Goal: Task Accomplishment & Management: Use online tool/utility

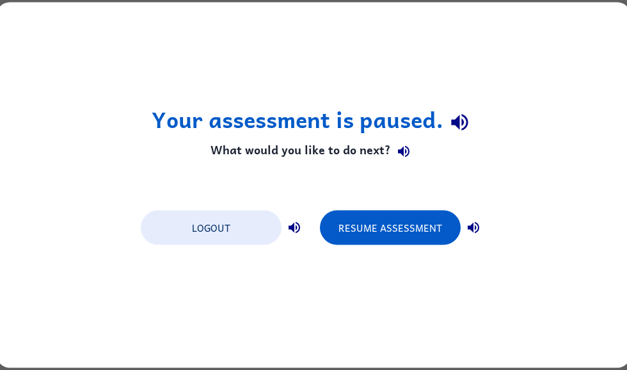
scroll to position [0, 136]
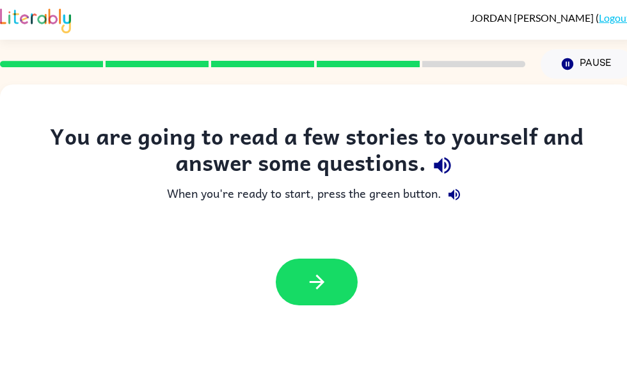
scroll to position [43, 0]
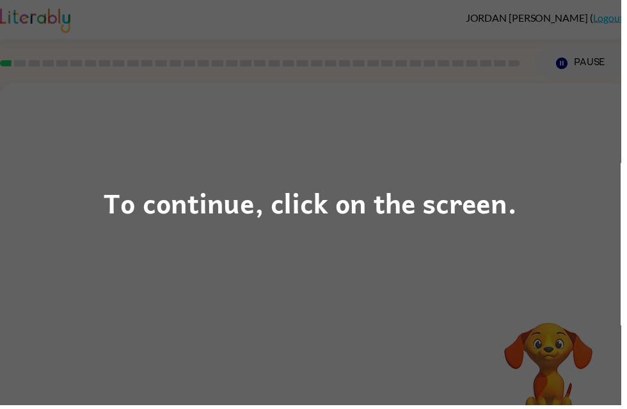
click at [503, 211] on div "To continue, click on the screen." at bounding box center [313, 204] width 417 height 43
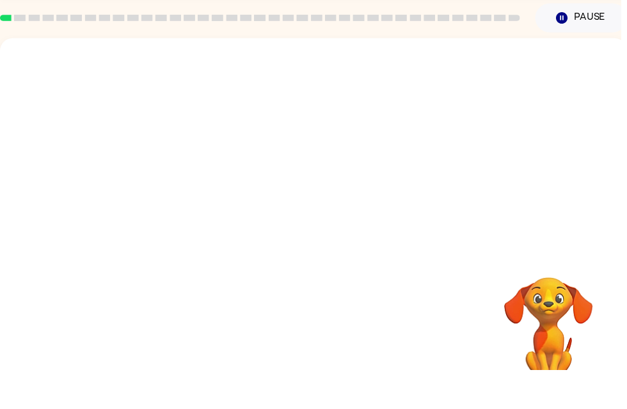
scroll to position [11, 0]
click at [448, 195] on div at bounding box center [316, 181] width 633 height 215
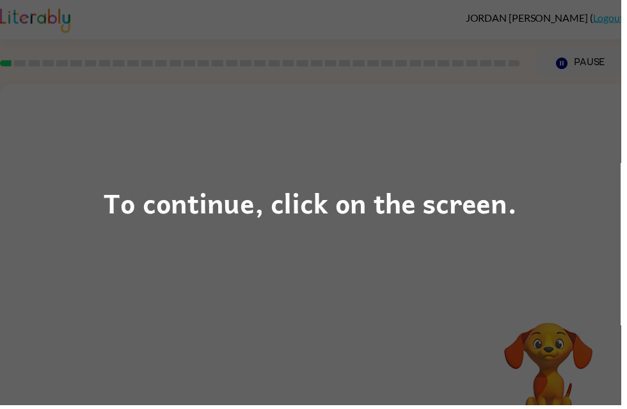
click at [512, 217] on div "To continue, click on the screen." at bounding box center [313, 204] width 417 height 43
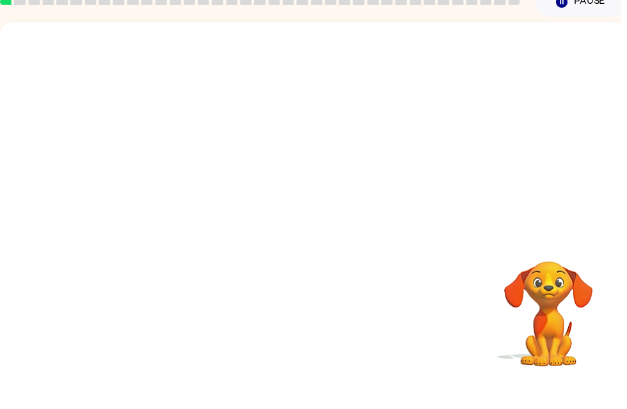
scroll to position [27, 0]
click at [622, 160] on div at bounding box center [316, 165] width 633 height 215
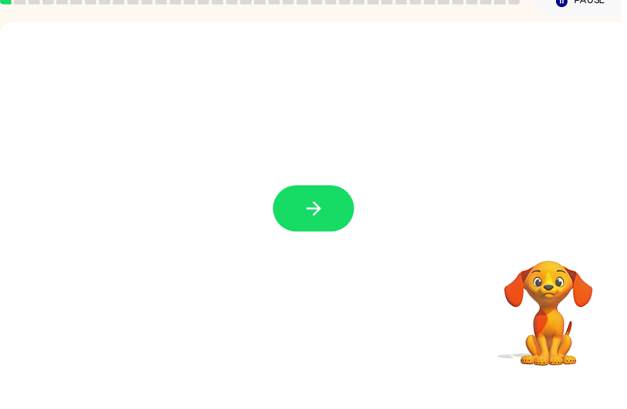
click at [329, 223] on button "button" at bounding box center [317, 246] width 82 height 47
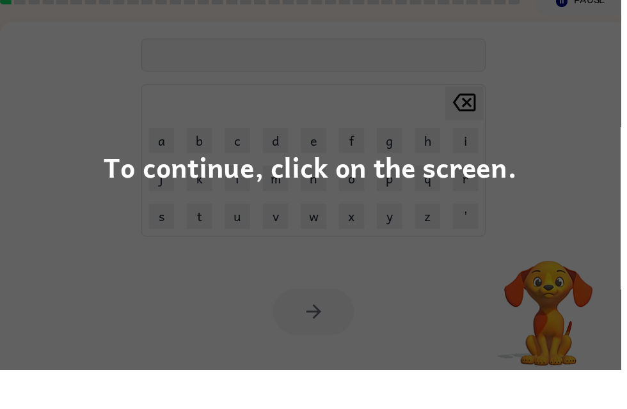
click at [538, 159] on div "To continue, click on the screen." at bounding box center [313, 204] width 627 height 409
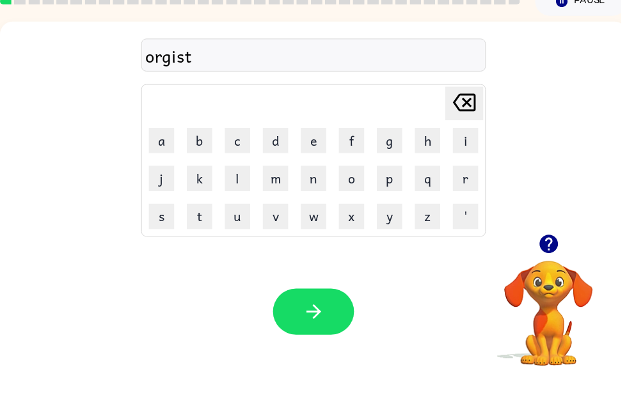
click at [335, 327] on button "button" at bounding box center [317, 350] width 82 height 47
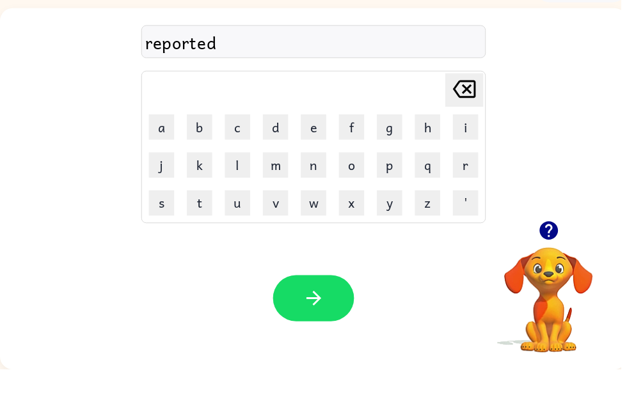
click at [584, 44] on div "reported Delete Delete last character input a b c d e f g h i j k l m n o p q r…" at bounding box center [316, 151] width 633 height 215
click at [332, 314] on button "button" at bounding box center [317, 337] width 82 height 47
click at [169, 152] on button "a" at bounding box center [163, 165] width 26 height 26
click at [242, 152] on button "c" at bounding box center [240, 165] width 26 height 26
click at [350, 190] on button "o" at bounding box center [355, 203] width 26 height 26
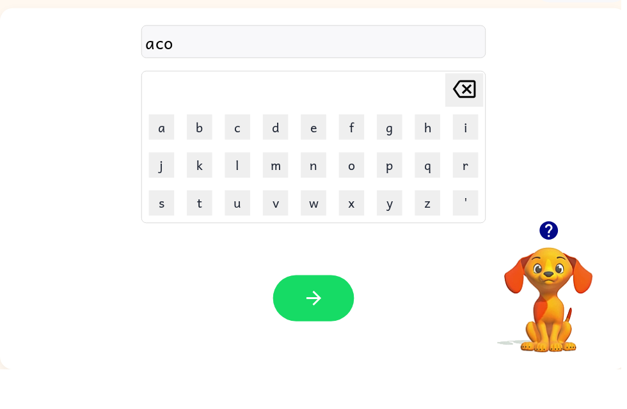
click at [462, 190] on button "r" at bounding box center [470, 203] width 26 height 26
click at [295, 184] on td "m" at bounding box center [278, 202] width 37 height 37
click at [310, 190] on button "n" at bounding box center [317, 203] width 26 height 26
click at [313, 326] on icon "button" at bounding box center [317, 337] width 22 height 22
click at [563, 258] on icon "button" at bounding box center [554, 269] width 22 height 22
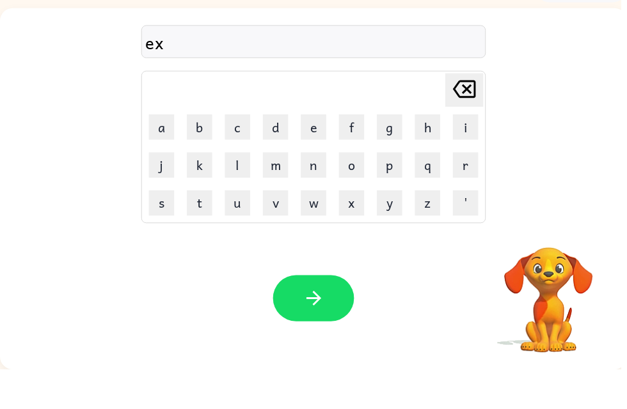
click at [551, 266] on video "Your browser must support playing .mp4 files to use Literably. Please try using…" at bounding box center [554, 330] width 128 height 128
click at [322, 330] on icon "button" at bounding box center [316, 337] width 15 height 15
click at [336, 314] on button "button" at bounding box center [317, 337] width 82 height 47
click at [558, 260] on icon "button" at bounding box center [553, 269] width 19 height 19
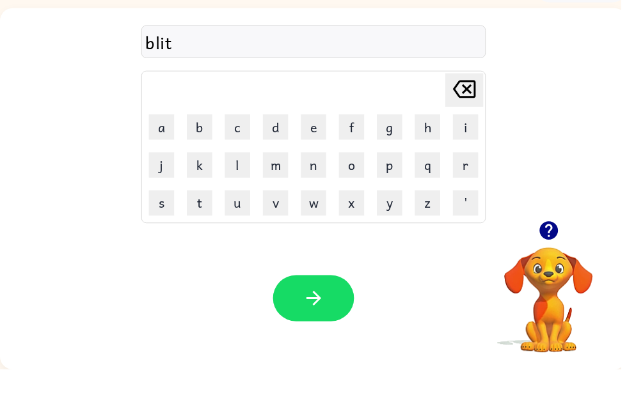
click at [462, 111] on icon "Delete Delete last character input" at bounding box center [468, 126] width 31 height 31
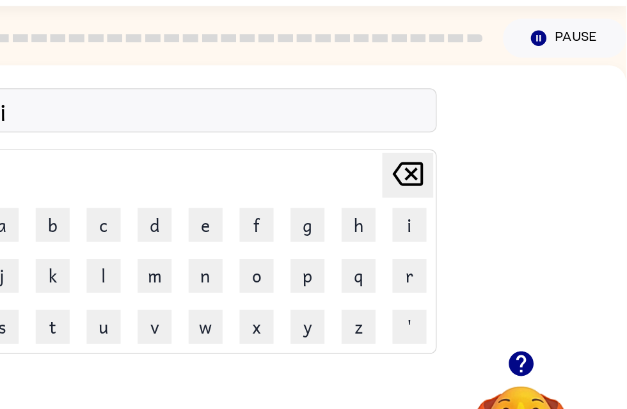
click at [447, 125] on icon "Delete Delete last character input" at bounding box center [462, 138] width 31 height 31
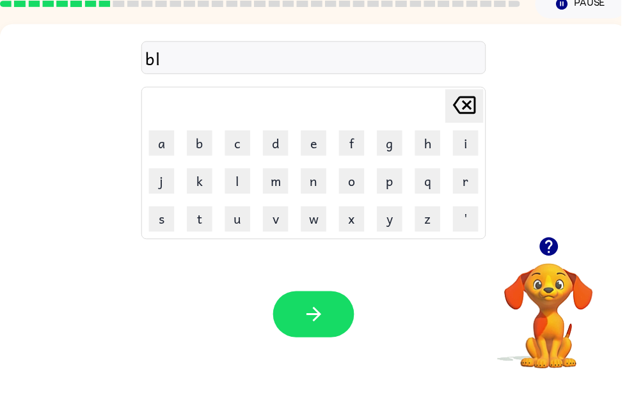
scroll to position [41, 0]
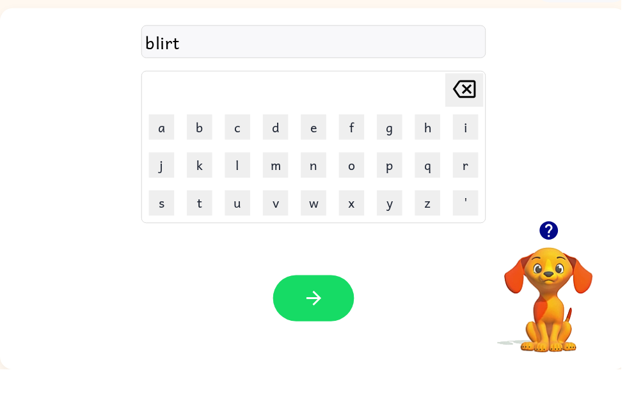
click at [329, 314] on button "button" at bounding box center [317, 337] width 82 height 47
click at [334, 314] on button "button" at bounding box center [317, 337] width 82 height 47
click at [550, 258] on icon "button" at bounding box center [554, 269] width 22 height 22
click at [327, 326] on icon "button" at bounding box center [317, 337] width 22 height 22
click at [319, 326] on icon "button" at bounding box center [317, 337] width 22 height 22
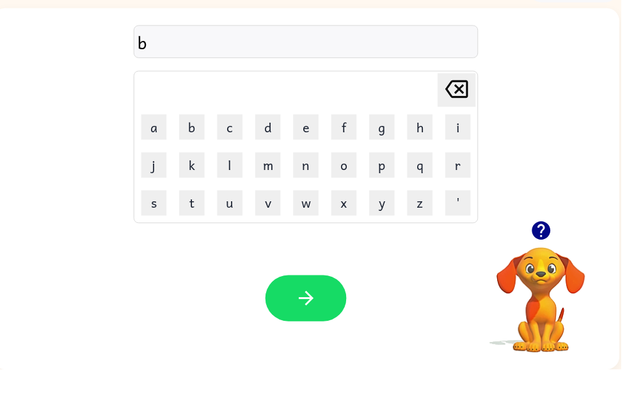
scroll to position [0, 8]
click at [548, 260] on icon "button" at bounding box center [545, 269] width 19 height 19
click at [322, 314] on button "button" at bounding box center [309, 337] width 82 height 47
click at [328, 314] on button "button" at bounding box center [309, 337] width 82 height 47
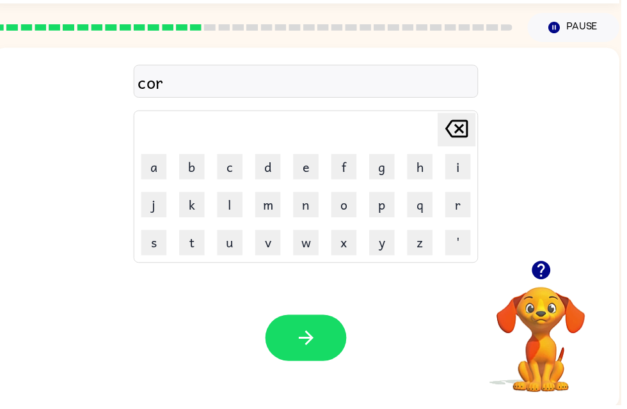
scroll to position [35, 0]
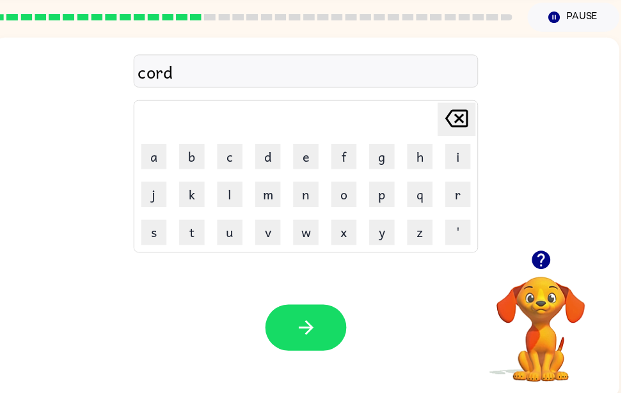
click at [329, 332] on button "button" at bounding box center [309, 343] width 82 height 47
click at [552, 263] on icon "button" at bounding box center [546, 274] width 22 height 22
click at [323, 330] on button "button" at bounding box center [309, 343] width 82 height 47
click at [286, 326] on button "button" at bounding box center [309, 343] width 82 height 47
click at [557, 263] on icon "button" at bounding box center [546, 274] width 22 height 22
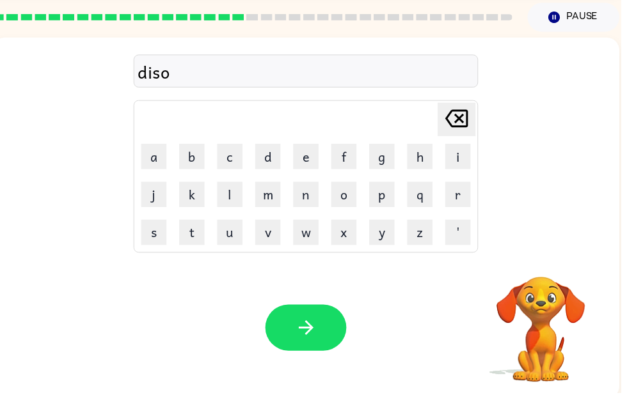
click at [541, 258] on div "diso Delete Delete last character input a b c d e f g h i j k l m n o p q r s t…" at bounding box center [308, 232] width 633 height 365
click at [319, 332] on icon "button" at bounding box center [309, 343] width 22 height 22
click at [551, 263] on icon "button" at bounding box center [546, 274] width 22 height 22
click at [541, 277] on video "Your browser must support playing .mp4 files to use Literably. Please try using…" at bounding box center [546, 336] width 128 height 128
click at [308, 332] on icon "button" at bounding box center [309, 343] width 22 height 22
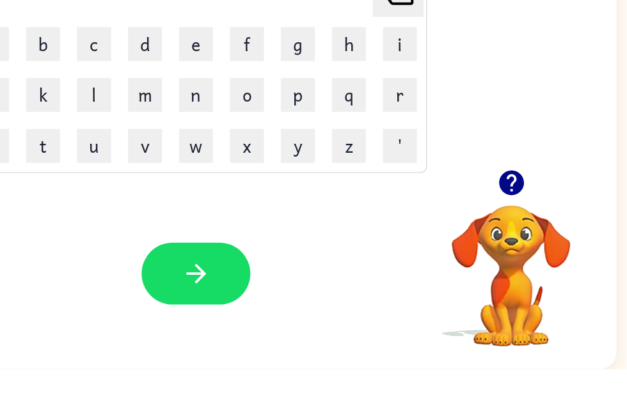
scroll to position [0, 8]
click at [267, 265] on div "Your browser must support playing .mp4 files to use Literably. Please try using…" at bounding box center [302, 337] width 633 height 144
click at [439, 111] on icon "Delete Delete last character input" at bounding box center [454, 126] width 31 height 31
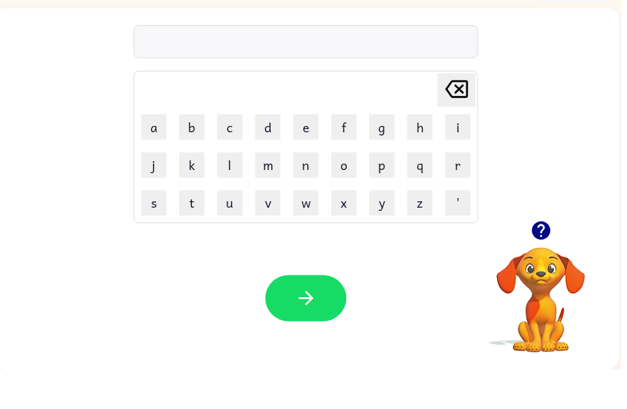
scroll to position [41, 0]
click at [540, 260] on icon "button" at bounding box center [545, 269] width 19 height 19
click at [330, 314] on button "button" at bounding box center [309, 337] width 82 height 47
click at [544, 260] on icon "button" at bounding box center [545, 269] width 19 height 19
click at [320, 314] on button "button" at bounding box center [309, 337] width 82 height 47
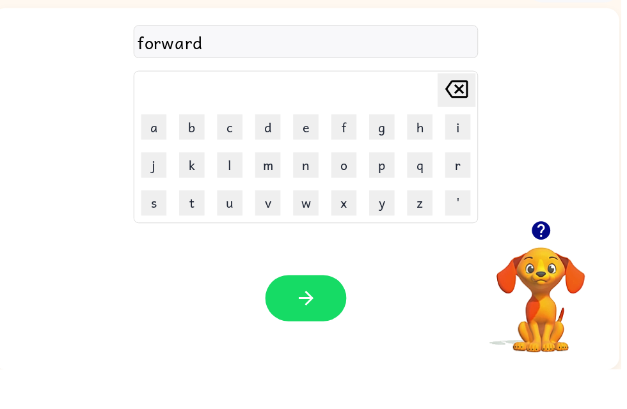
click at [319, 326] on icon "button" at bounding box center [309, 337] width 22 height 22
click at [305, 326] on icon "button" at bounding box center [309, 337] width 22 height 22
click at [299, 314] on button "button" at bounding box center [309, 337] width 82 height 47
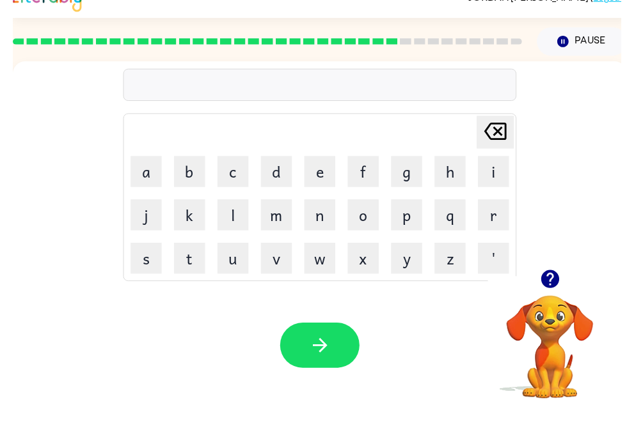
scroll to position [2, 3]
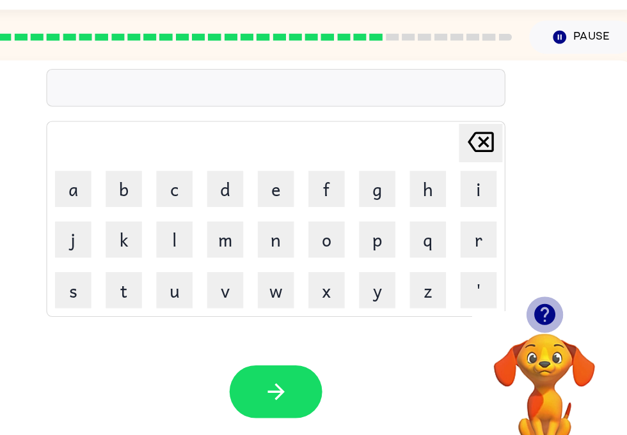
click at [542, 298] on icon "button" at bounding box center [551, 307] width 19 height 19
click at [540, 296] on icon "button" at bounding box center [551, 307] width 22 height 22
click at [542, 298] on icon "button" at bounding box center [551, 307] width 19 height 19
click at [303, 364] on icon "button" at bounding box center [314, 375] width 22 height 22
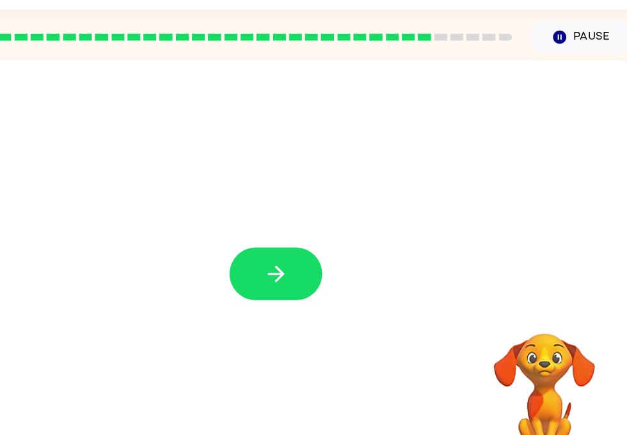
click at [303, 260] on icon "button" at bounding box center [314, 271] width 22 height 22
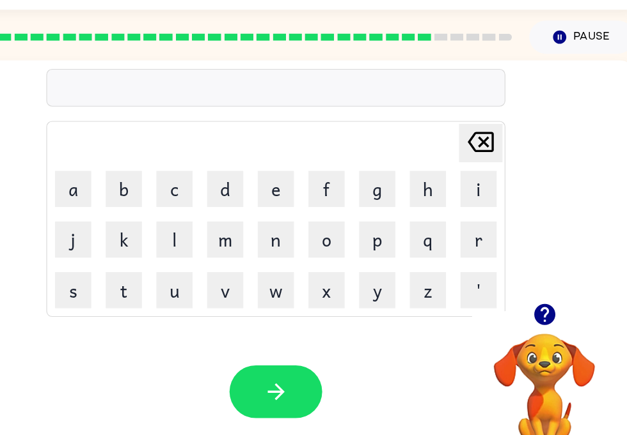
click at [119, 270] on button "s" at bounding box center [135, 286] width 32 height 32
click at [542, 298] on icon "button" at bounding box center [551, 307] width 19 height 19
click at [273, 352] on button "button" at bounding box center [314, 375] width 82 height 47
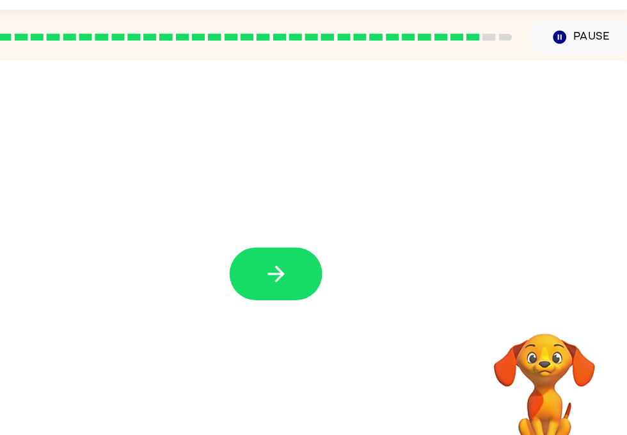
scroll to position [2, 6]
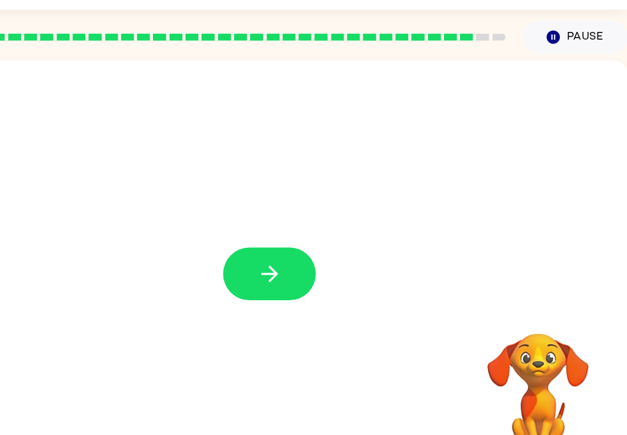
click at [299, 260] on icon "button" at bounding box center [310, 271] width 22 height 22
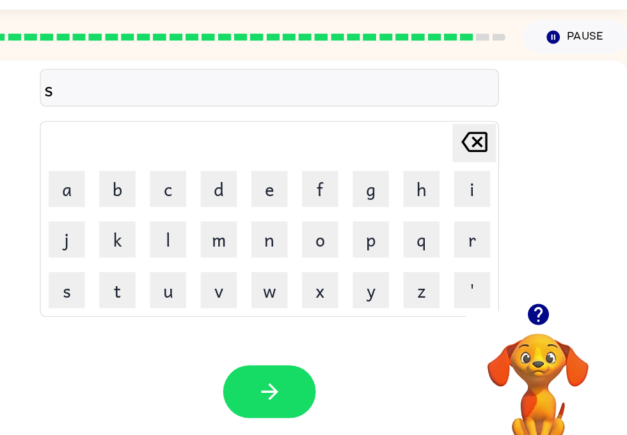
click at [538, 298] on icon "button" at bounding box center [547, 307] width 19 height 19
click at [299, 364] on icon "button" at bounding box center [310, 375] width 22 height 22
click at [531, 291] on button "button" at bounding box center [547, 307] width 33 height 33
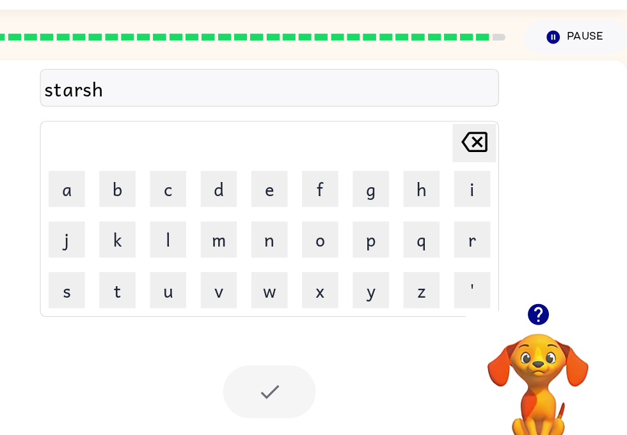
scroll to position [0, 6]
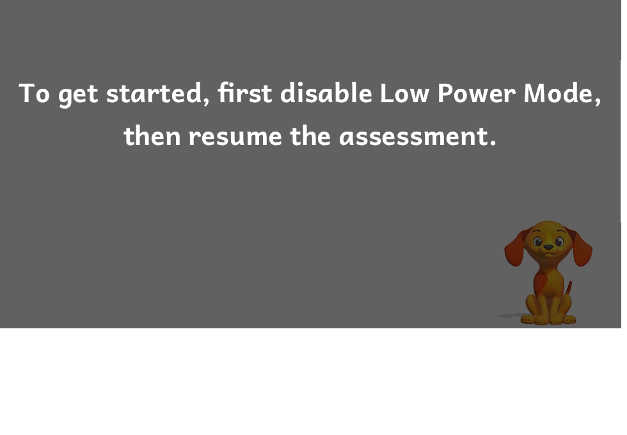
scroll to position [15, 0]
